Goal: Book appointment/travel/reservation

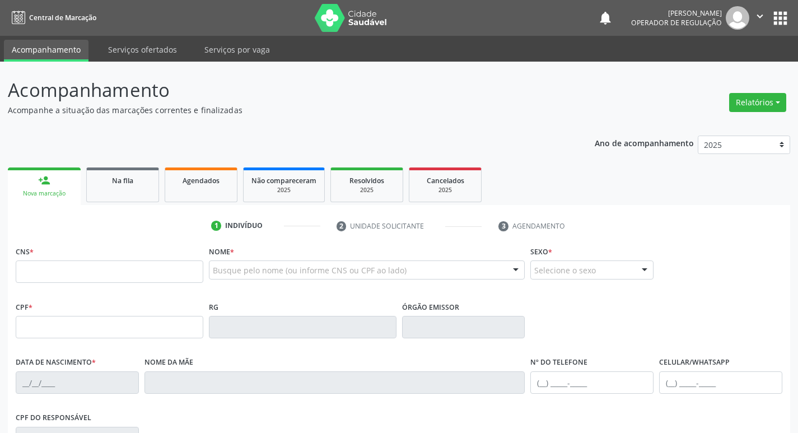
click at [59, 269] on input "text" at bounding box center [110, 272] width 188 height 22
type input "703 1078 0072 0460"
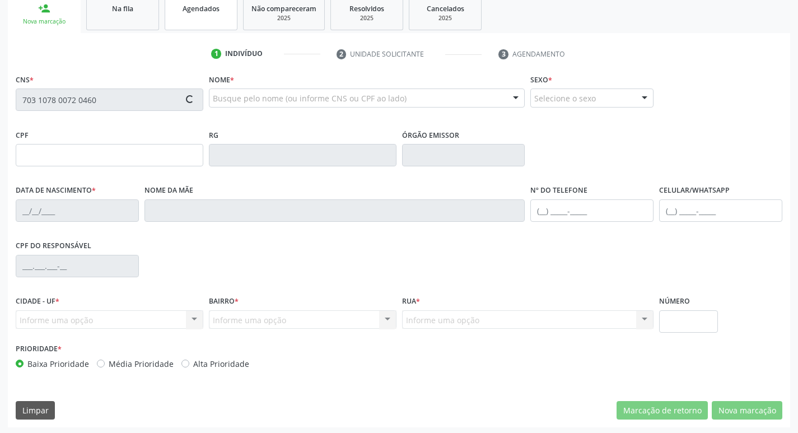
scroll to position [174, 0]
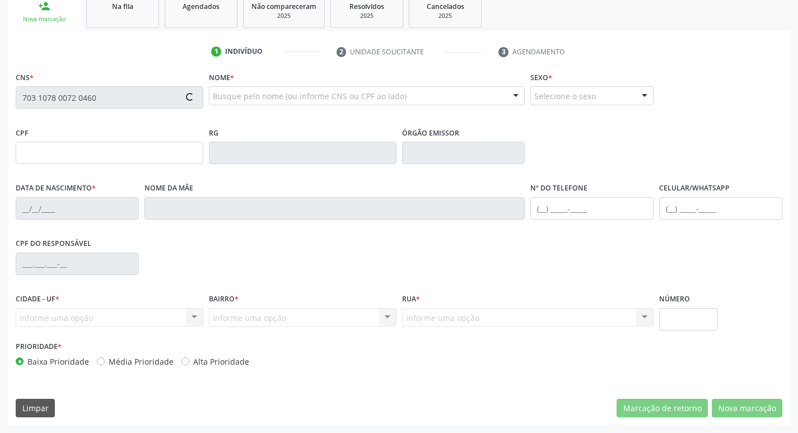
type input "113.398.824-50"
type input "[DATE]"
type input "Creusa [PERSON_NAME]"
type input "[PHONE_NUMBER]"
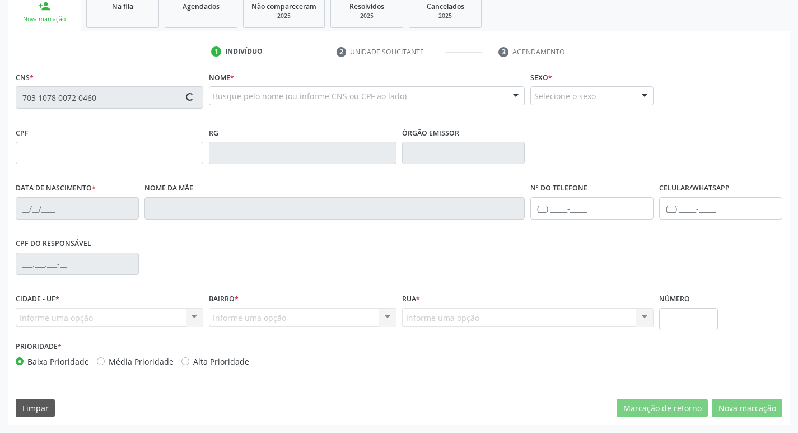
type input "95"
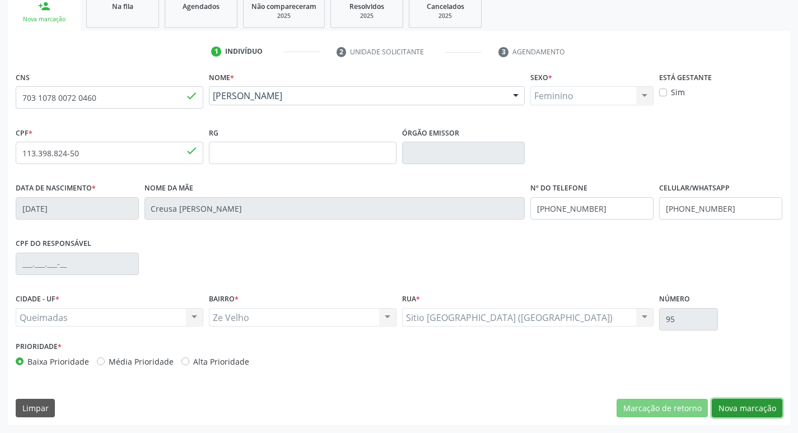
click at [737, 411] on button "Nova marcação" at bounding box center [747, 408] width 71 height 19
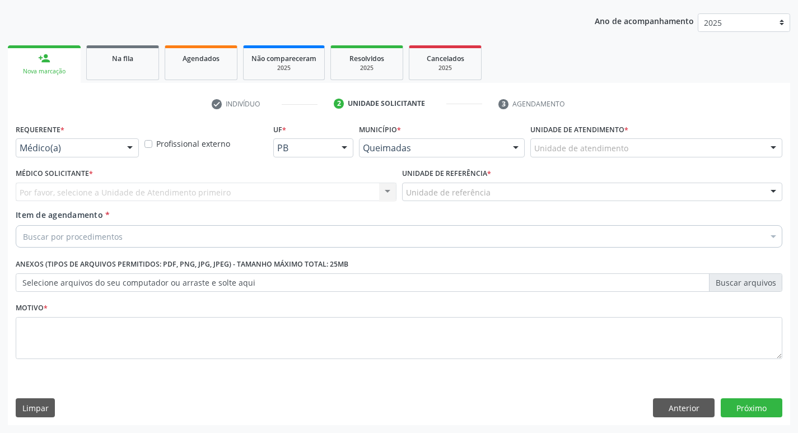
click at [138, 150] on div "Médico(a) Médico(a) Enfermeiro(a) Paciente Nenhum resultado encontrado para: " …" at bounding box center [77, 147] width 123 height 19
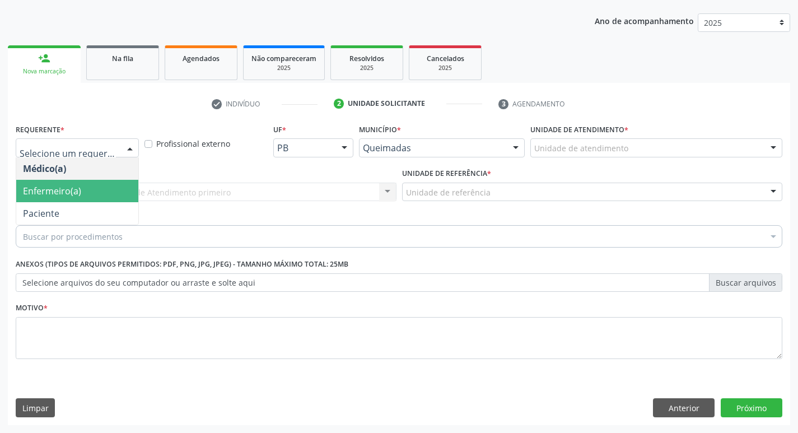
click at [120, 197] on span "Enfermeiro(a)" at bounding box center [77, 191] width 122 height 22
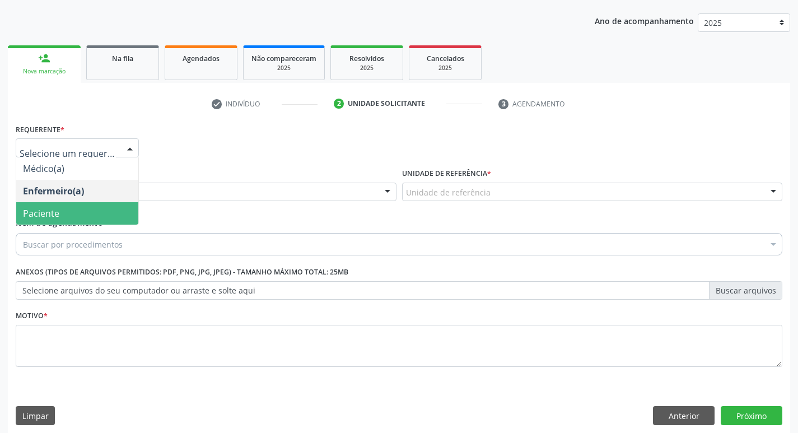
click at [91, 207] on span "Paciente" at bounding box center [77, 213] width 122 height 22
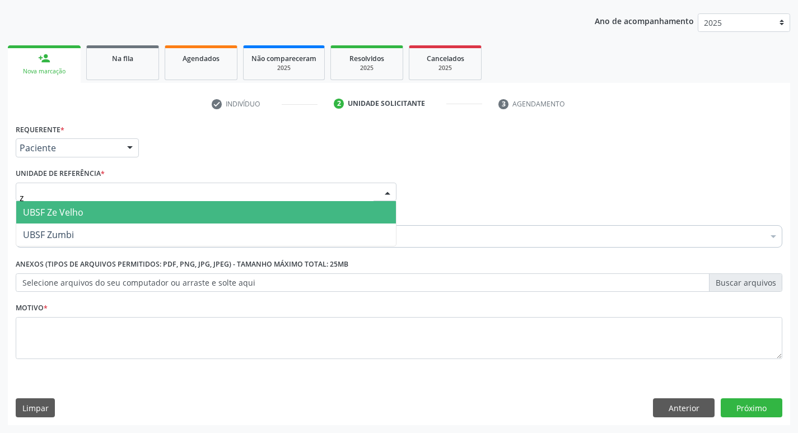
type input "ze"
click at [97, 204] on span "UBSF Ze Velho" at bounding box center [206, 212] width 380 height 22
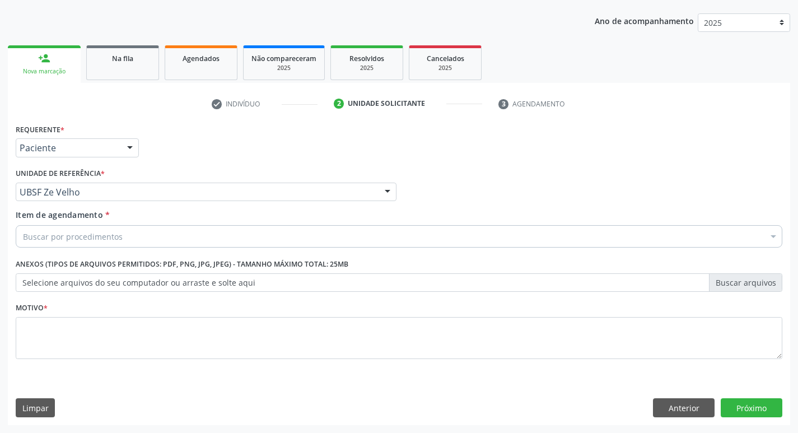
click at [130, 238] on div "Buscar por procedimentos" at bounding box center [399, 236] width 767 height 22
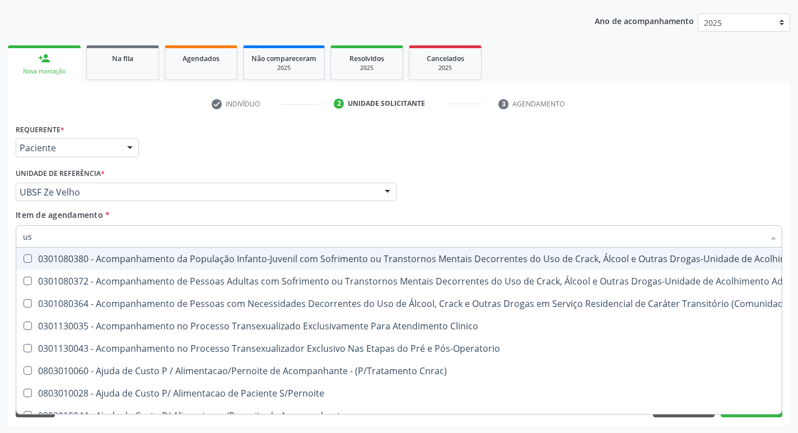
type input "usg"
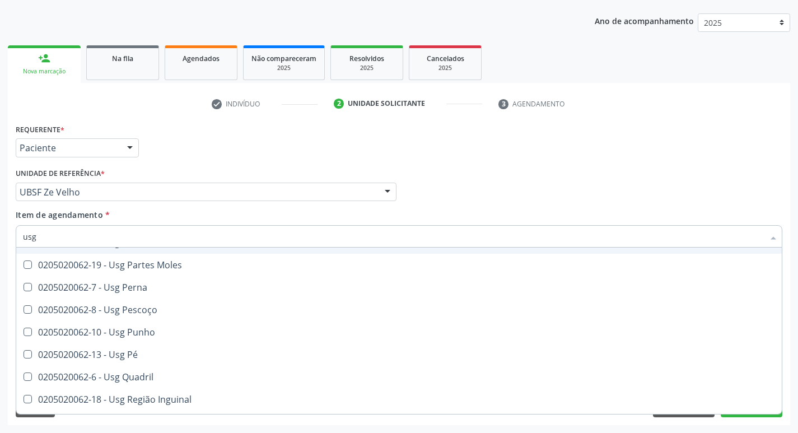
scroll to position [224, 0]
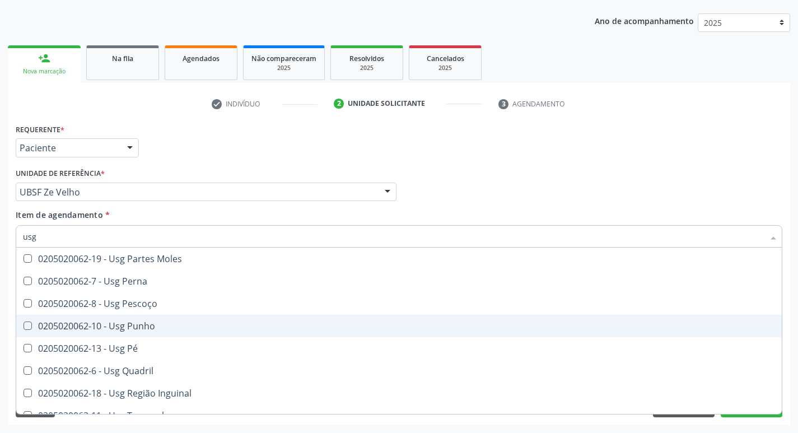
click at [170, 329] on div "0205020062-10 - Usg Punho" at bounding box center [399, 326] width 752 height 9
checkbox Punho "true"
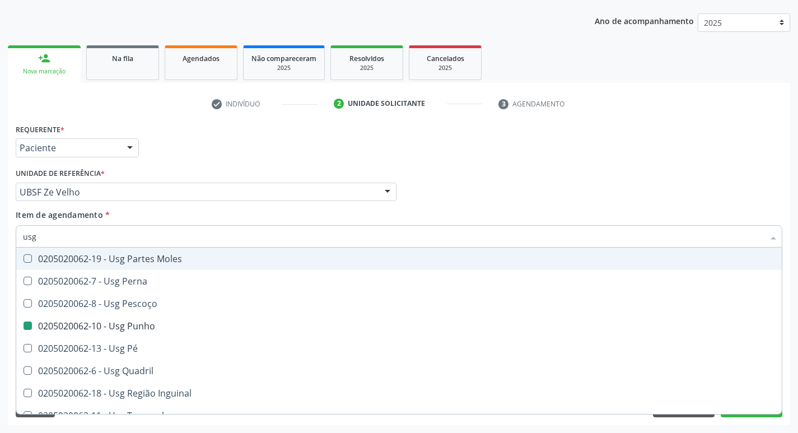
click at [338, 166] on div "Unidade de referência * UBSF Ze Velho UBSF Ligeiro II UBSF Saulo Leal [PERSON_N…" at bounding box center [206, 183] width 381 height 36
checkbox Braço "true"
checkbox Punho "false"
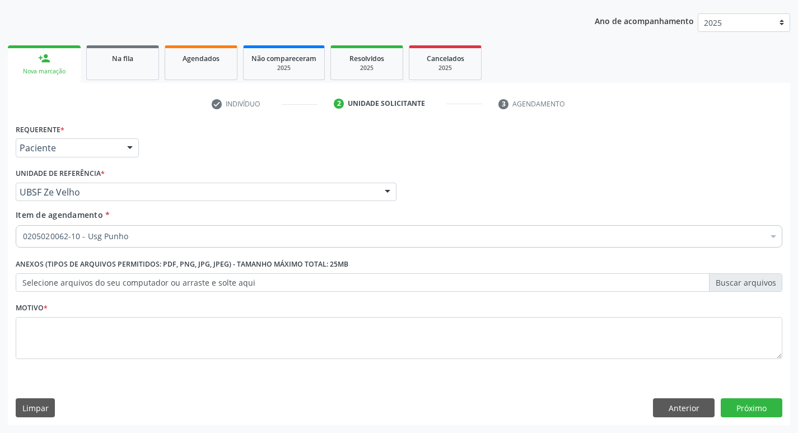
scroll to position [0, 0]
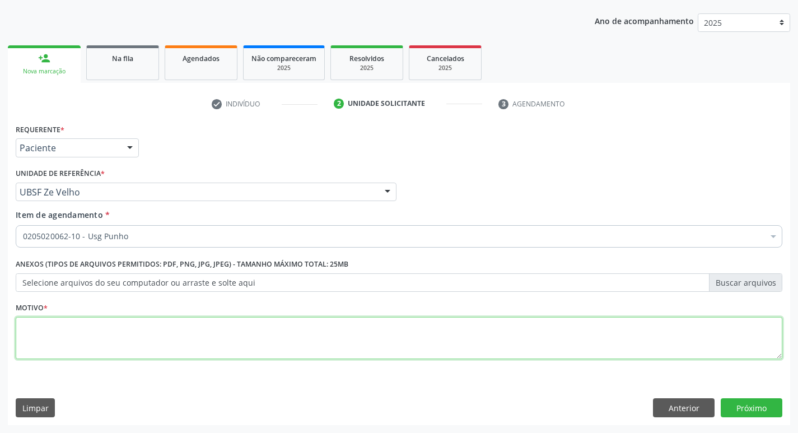
click at [159, 327] on textarea at bounding box center [399, 338] width 767 height 43
type textarea "avaliação"
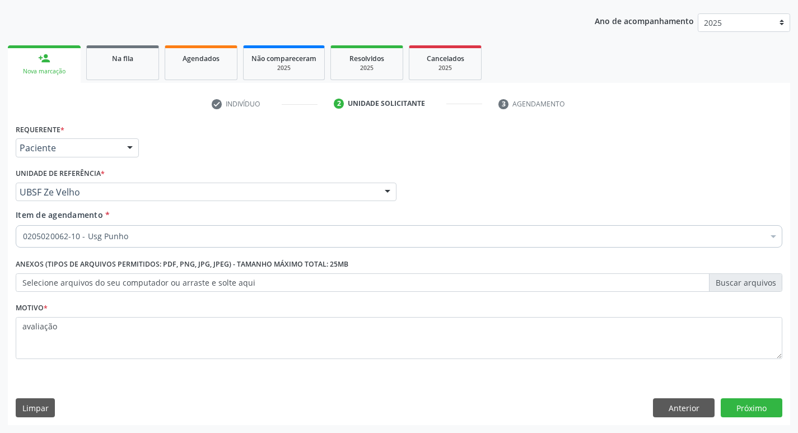
click at [760, 398] on div "Requerente * Paciente Médico(a) Enfermeiro(a) Paciente Nenhum resultado encontr…" at bounding box center [399, 273] width 783 height 304
click at [760, 401] on button "Próximo" at bounding box center [752, 407] width 62 height 19
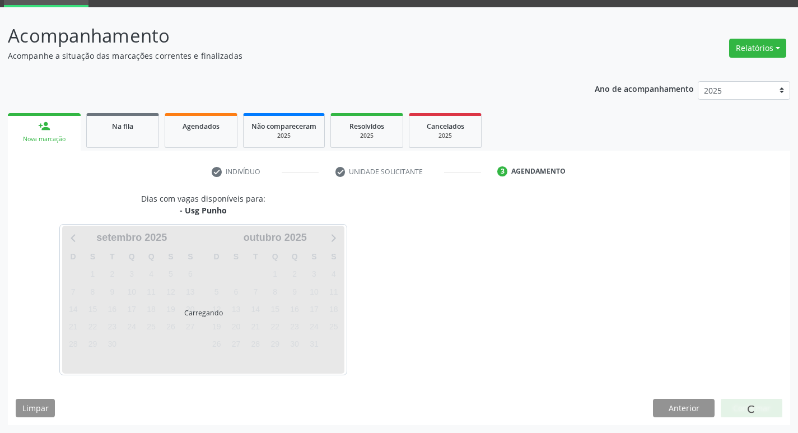
scroll to position [54, 0]
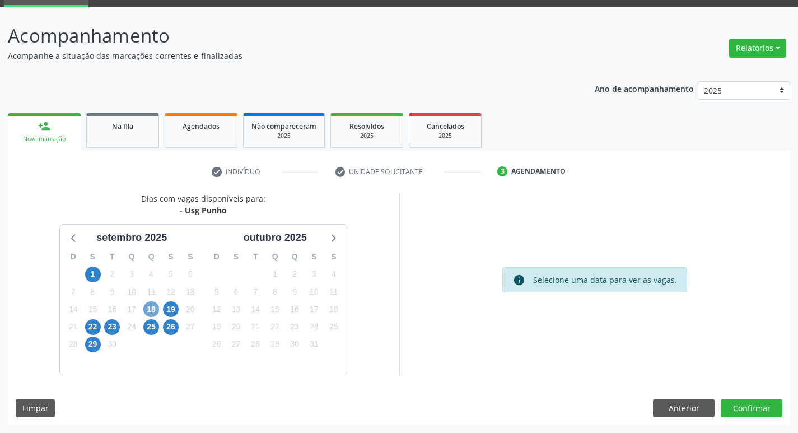
click at [152, 311] on span "18" at bounding box center [151, 309] width 16 height 16
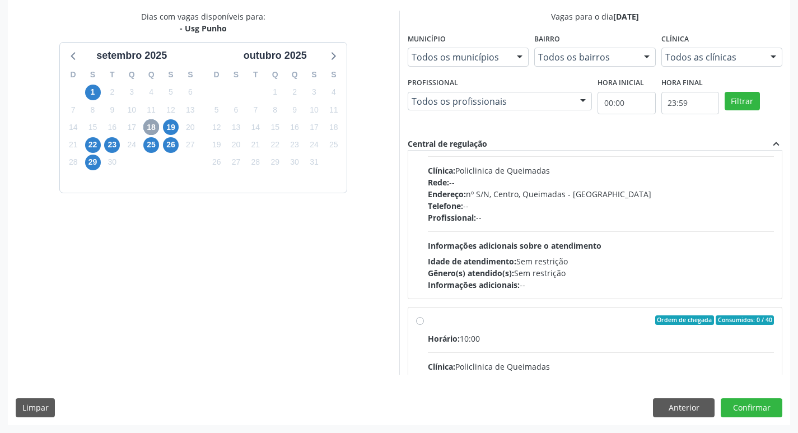
scroll to position [168, 0]
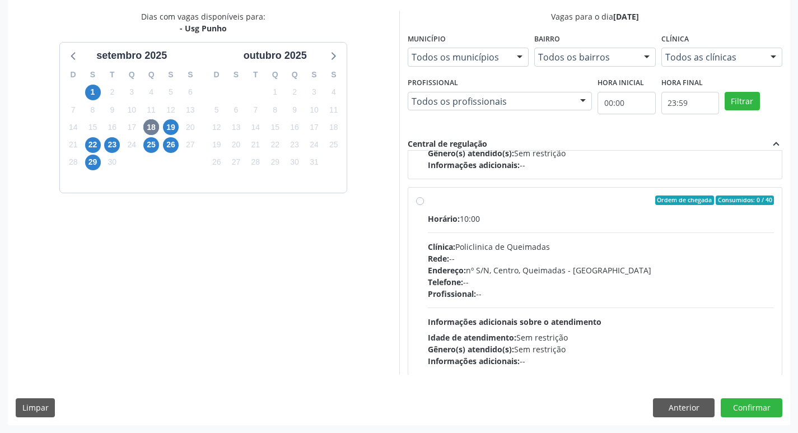
click at [607, 202] on div "Ordem de chegada Consumidos: 0 / 40" at bounding box center [601, 201] width 347 height 10
click at [424, 202] on input "Ordem de chegada Consumidos: 0 / 40 Horário: 10:00 Clínica: Policlinica de Quei…" at bounding box center [420, 201] width 8 height 10
radio input "true"
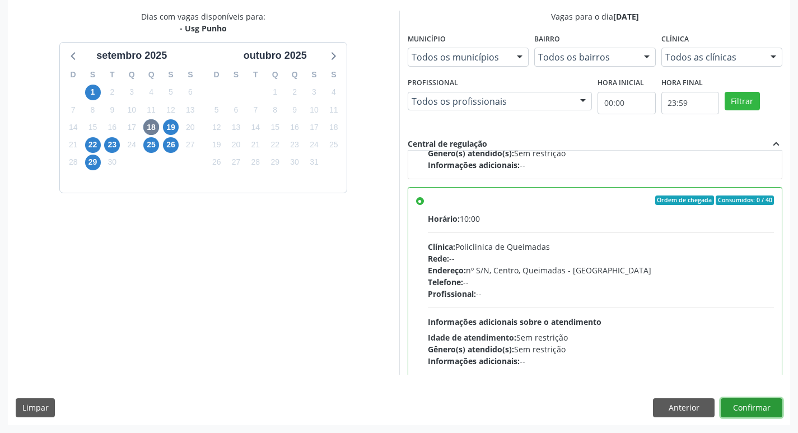
click at [757, 409] on button "Confirmar" at bounding box center [752, 407] width 62 height 19
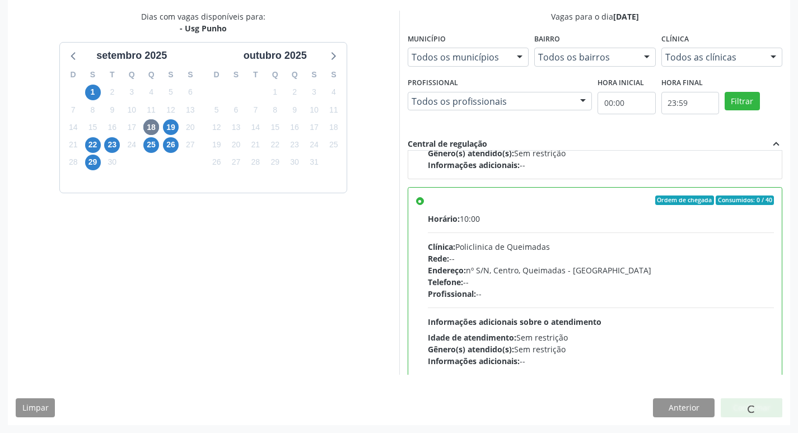
scroll to position [0, 0]
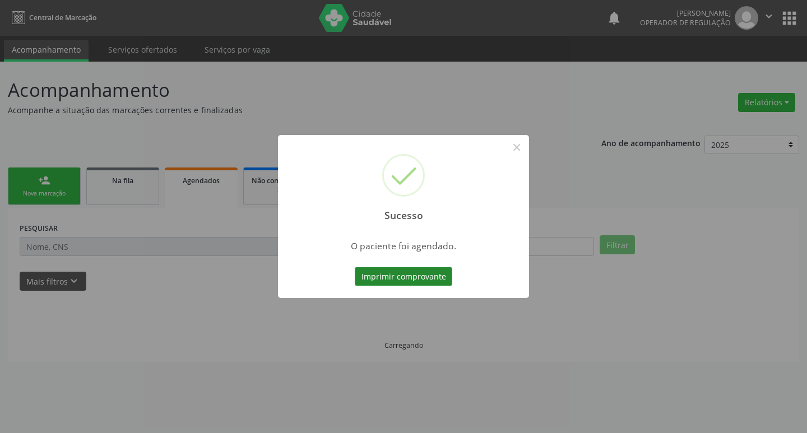
click at [417, 282] on button "Imprimir comprovante" at bounding box center [403, 276] width 97 height 19
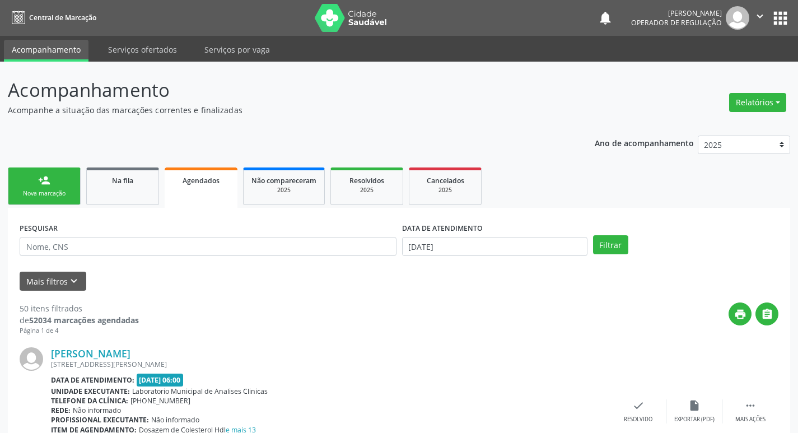
scroll to position [56, 0]
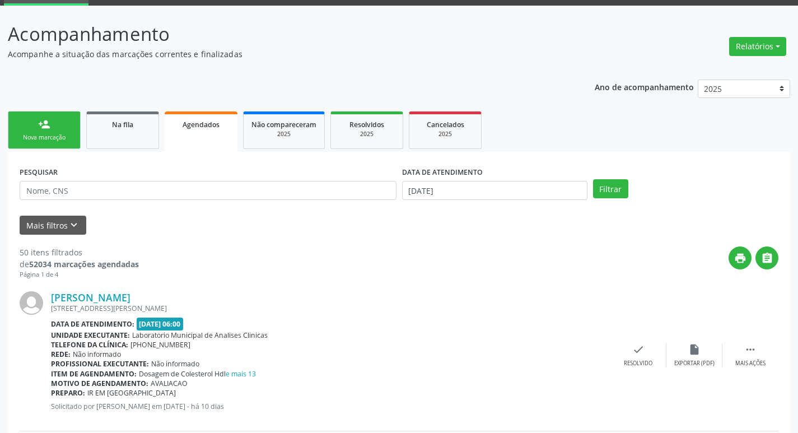
click at [59, 126] on link "person_add Nova marcação" at bounding box center [44, 130] width 73 height 38
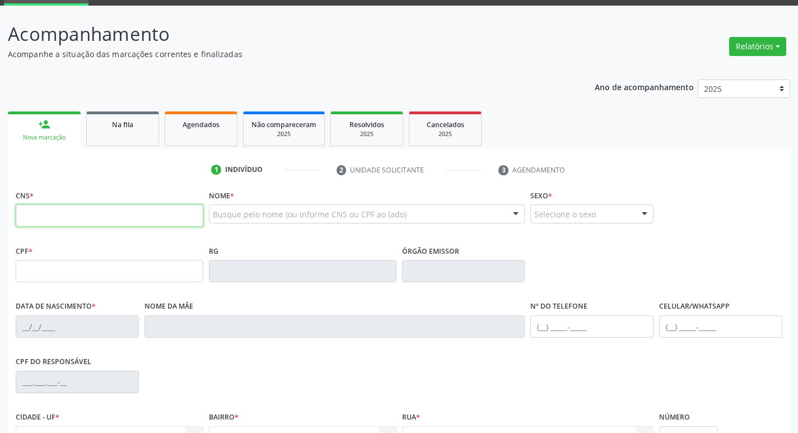
click at [71, 218] on input "text" at bounding box center [110, 215] width 188 height 22
paste input "703 1078 0072 0460"
type input "703 1078 0072 0460"
type input "113.398.824-50"
type input "[DATE]"
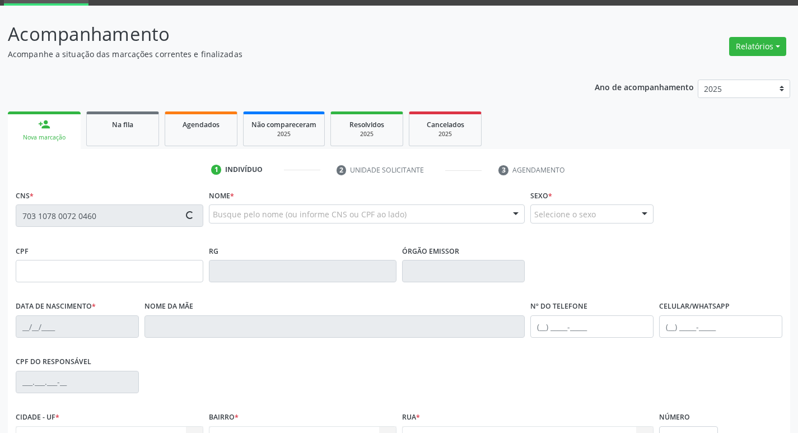
type input "Creusa [PERSON_NAME]"
type input "[PHONE_NUMBER]"
type input "95"
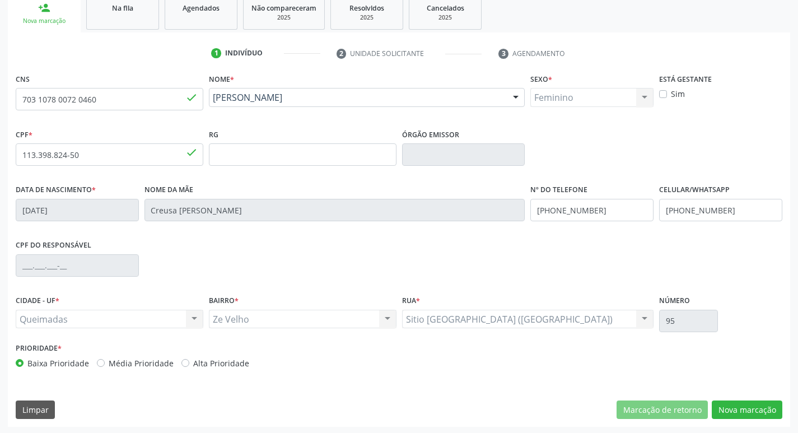
scroll to position [174, 0]
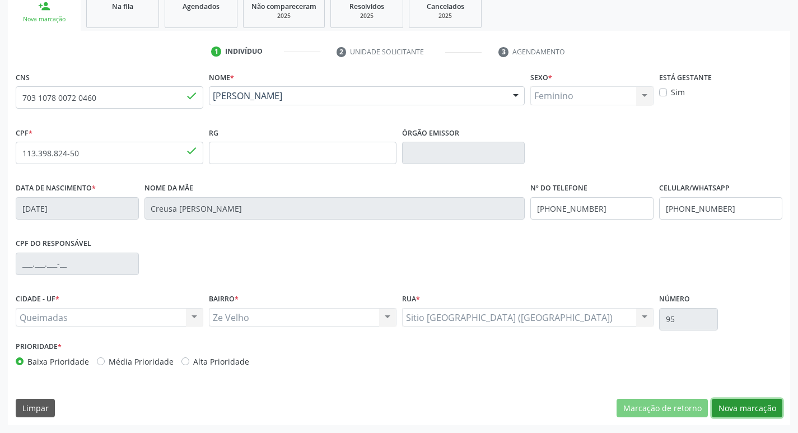
click at [730, 405] on button "Nova marcação" at bounding box center [747, 408] width 71 height 19
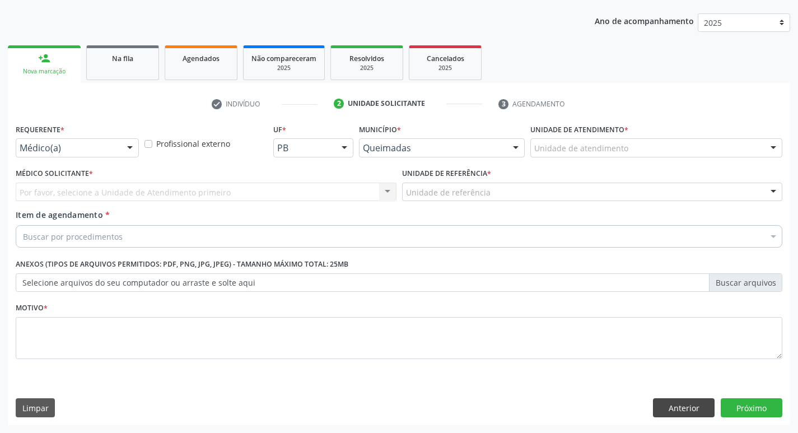
scroll to position [122, 0]
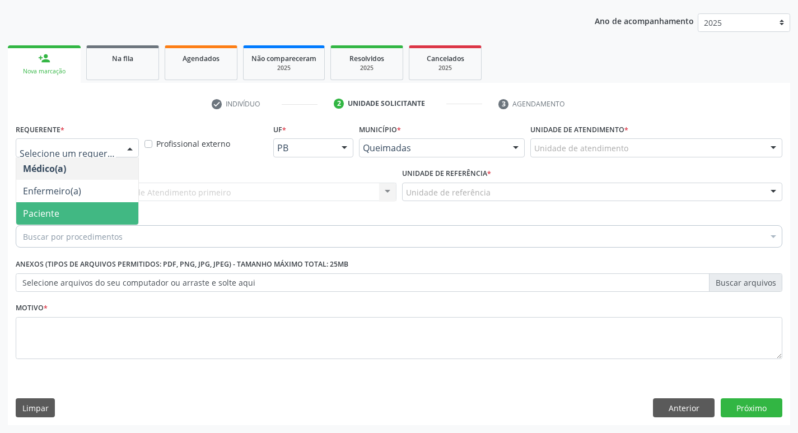
click at [48, 210] on span "Paciente" at bounding box center [41, 213] width 36 height 12
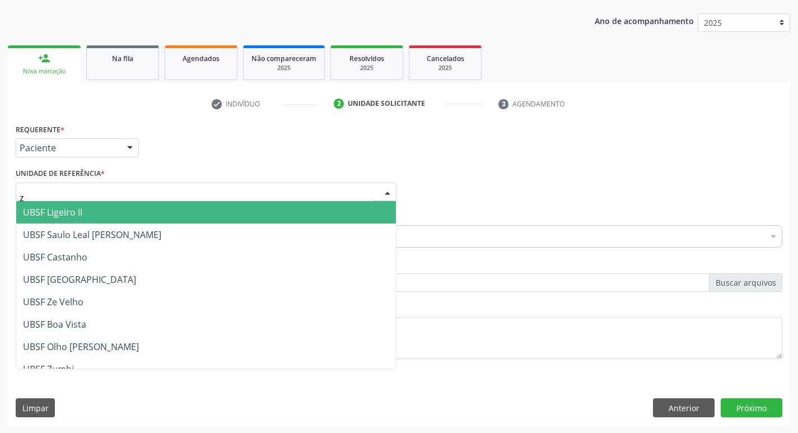
type input "ze"
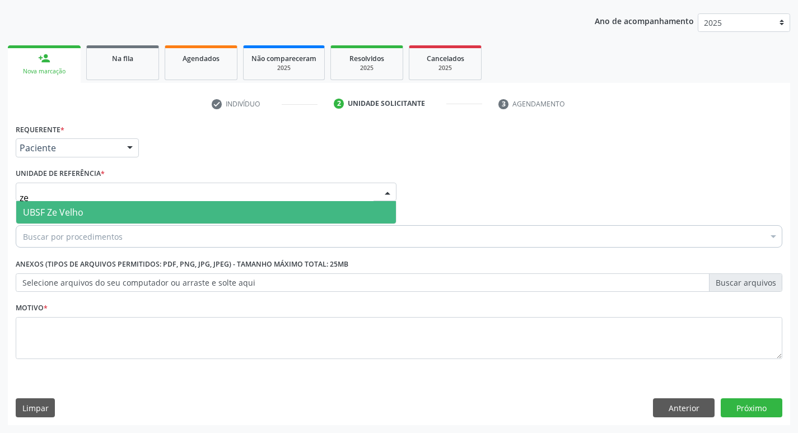
click at [59, 209] on span "UBSF Ze Velho" at bounding box center [53, 212] width 61 height 12
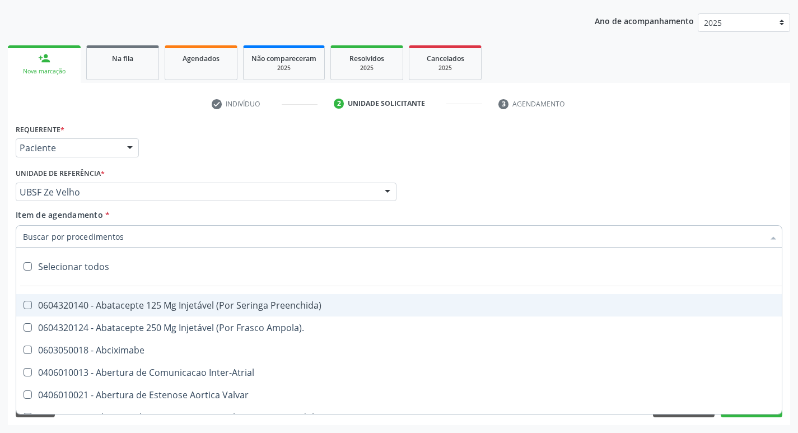
click at [62, 238] on input "Item de agendamento *" at bounding box center [393, 236] width 741 height 22
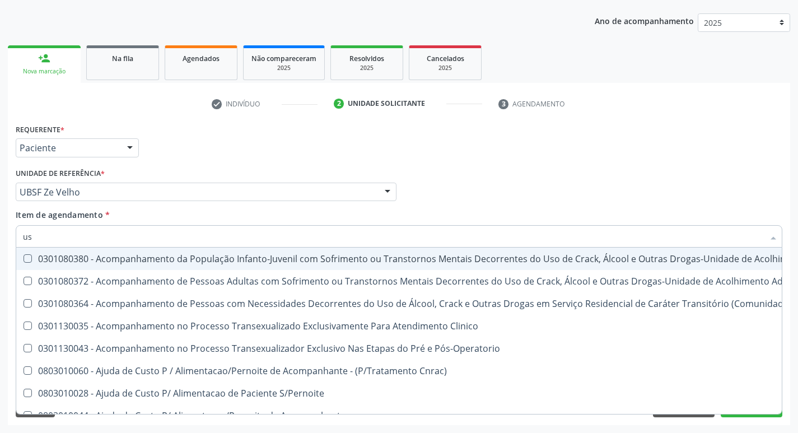
type input "usg"
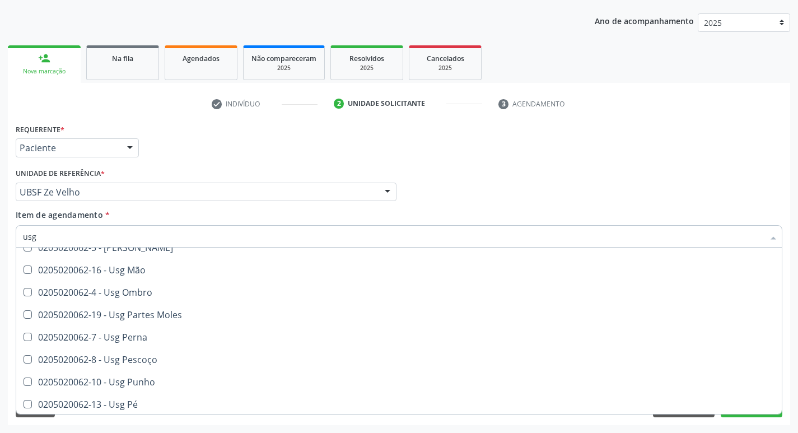
scroll to position [259, 0]
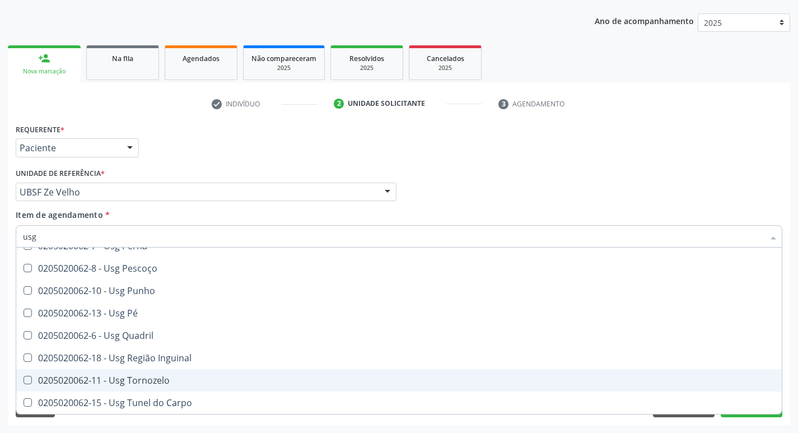
click at [160, 379] on div "0205020062-11 - Usg Tornozelo" at bounding box center [399, 380] width 752 height 9
checkbox Tornozelo "true"
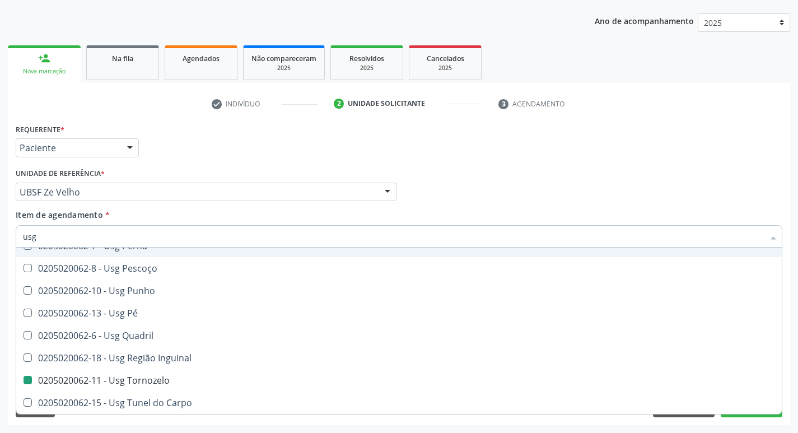
click at [472, 141] on div "Requerente * Paciente Médico(a) Enfermeiro(a) Paciente Nenhum resultado encontr…" at bounding box center [399, 143] width 773 height 44
checkbox Braço "true"
checkbox Tornozelo "false"
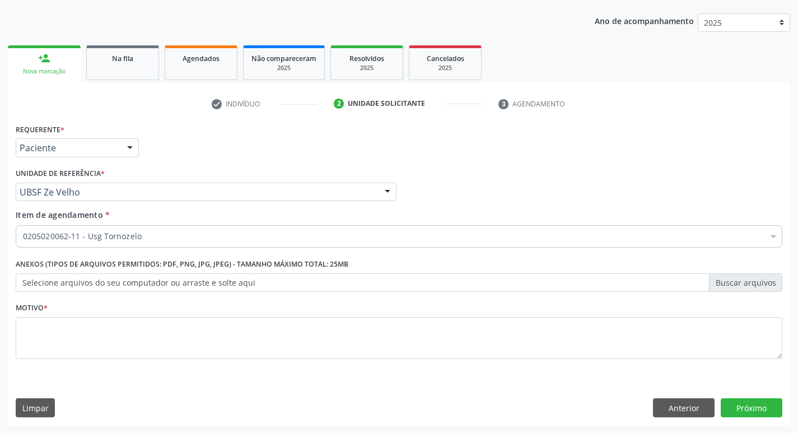
scroll to position [0, 0]
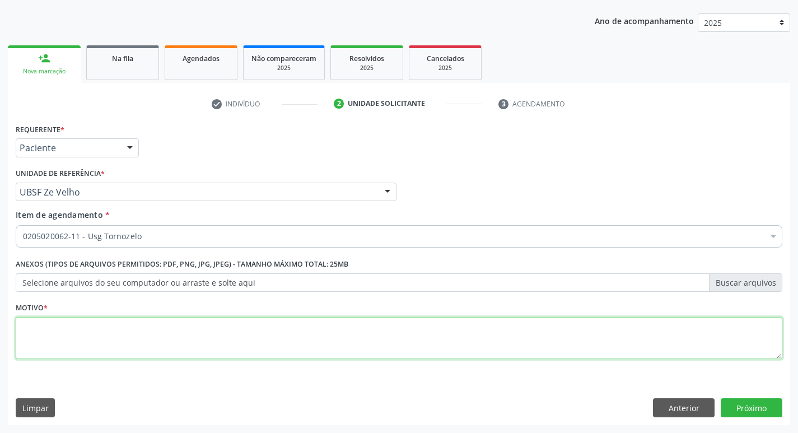
click at [145, 340] on textarea at bounding box center [399, 338] width 767 height 43
type textarea "avaliação"
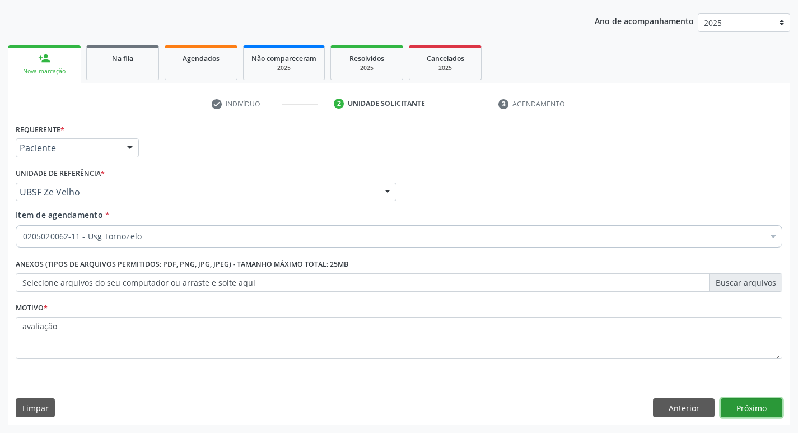
click at [728, 404] on button "Próximo" at bounding box center [752, 407] width 62 height 19
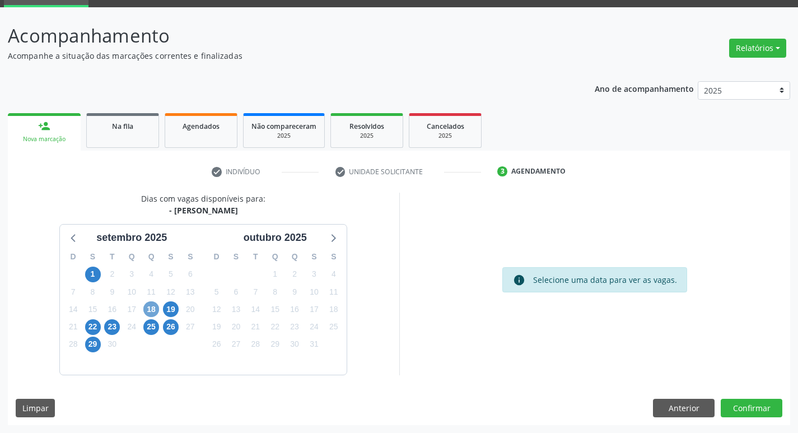
click at [152, 309] on span "18" at bounding box center [151, 309] width 16 height 16
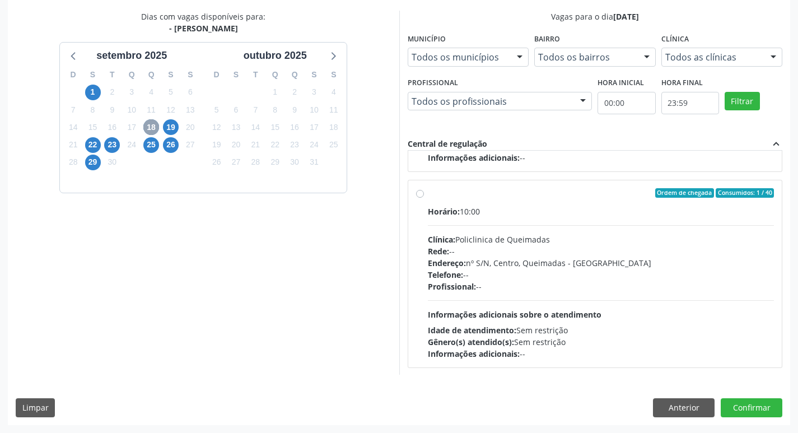
scroll to position [176, 0]
click at [520, 201] on label "Ordem de chegada Consumidos: 1 / 40 Horário: 10:00 Clínica: Policlinica de Quei…" at bounding box center [601, 273] width 347 height 172
click at [424, 197] on input "Ordem de chegada Consumidos: 1 / 40 Horário: 10:00 Clínica: Policlinica de Quei…" at bounding box center [420, 192] width 8 height 10
radio input "true"
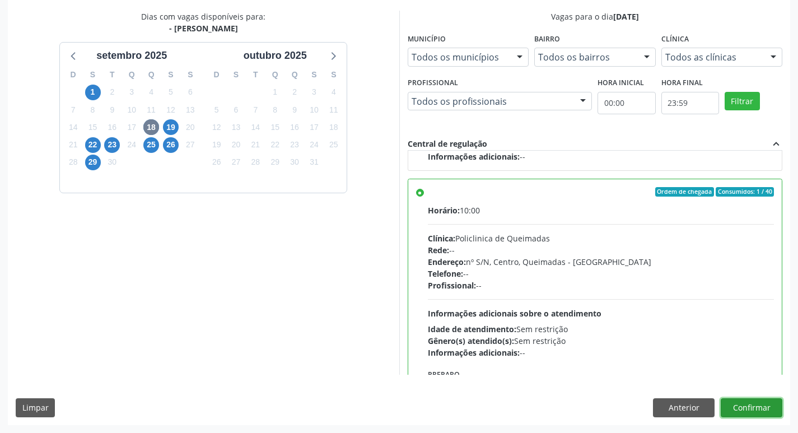
click at [747, 404] on button "Confirmar" at bounding box center [752, 407] width 62 height 19
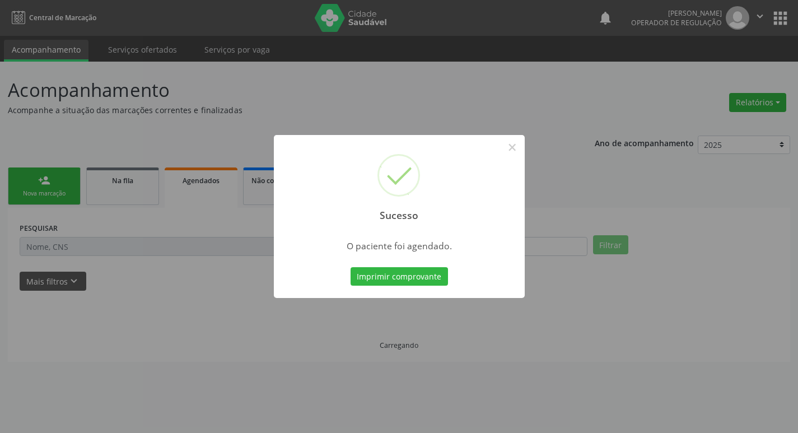
scroll to position [0, 0]
click at [415, 279] on button "Imprimir comprovante" at bounding box center [403, 276] width 97 height 19
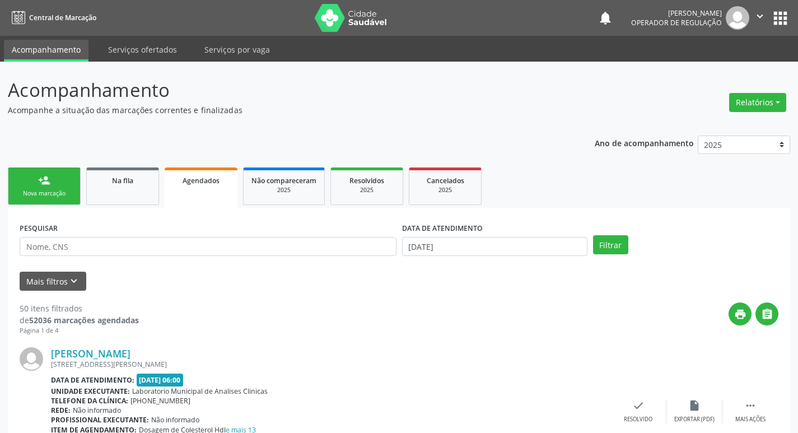
click at [54, 201] on div "Sucesso × O paciente foi agendado. Imprimir comprovante Cancel" at bounding box center [399, 216] width 798 height 433
click at [48, 184] on div "Sucesso × O paciente foi agendado. Imprimir comprovante Cancel" at bounding box center [399, 216] width 798 height 433
click at [761, 10] on div "Sucesso × O paciente foi agendado. Imprimir comprovante Cancel" at bounding box center [399, 216] width 798 height 433
click at [760, 14] on div "Sucesso × O paciente foi agendado. Imprimir comprovante Cancel" at bounding box center [399, 216] width 798 height 433
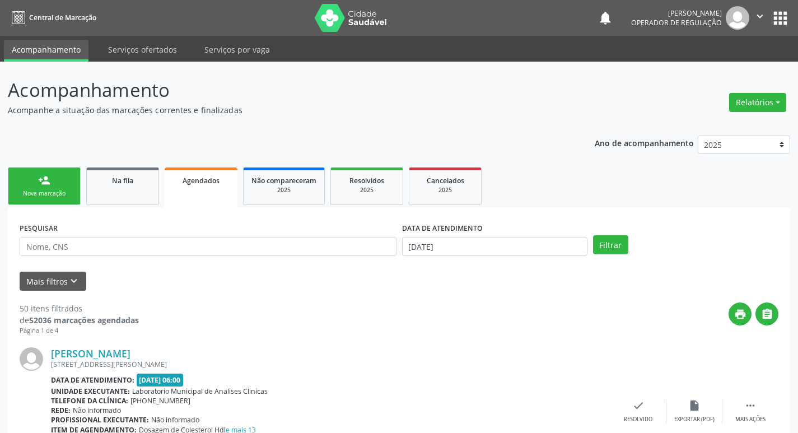
click at [760, 14] on div "Sucesso × O paciente foi agendado. Imprimir comprovante Cancel" at bounding box center [399, 216] width 798 height 433
